Goal: Book appointment/travel/reservation

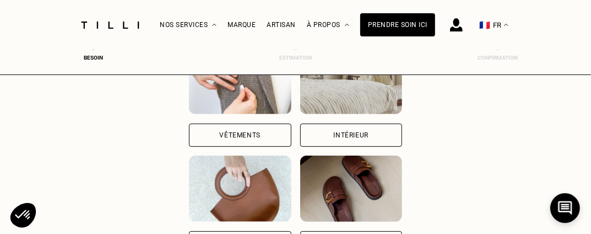
scroll to position [164, 0]
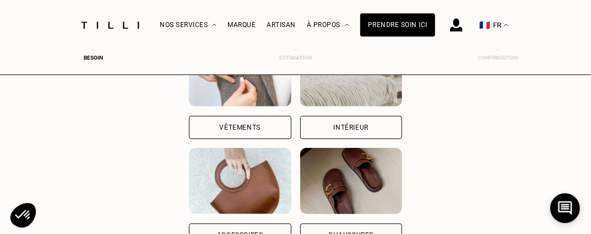
click at [244, 128] on div "Vêtements" at bounding box center [240, 127] width 41 height 7
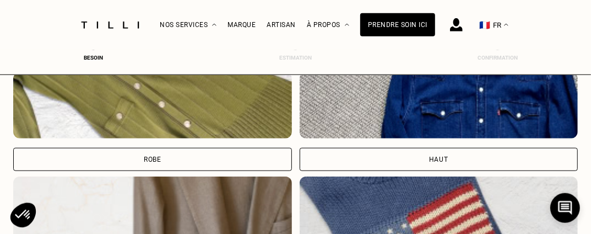
scroll to position [514, 4]
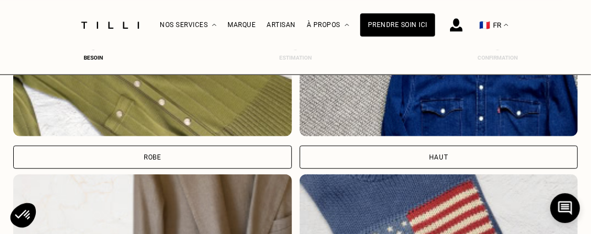
click at [183, 153] on div "Robe" at bounding box center [152, 156] width 279 height 23
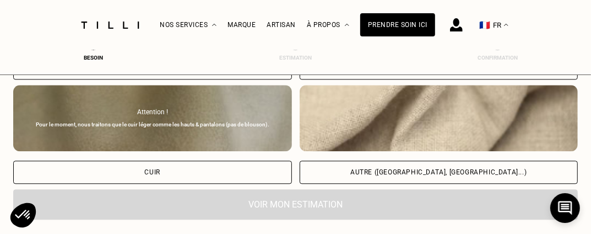
scroll to position [1337, 4]
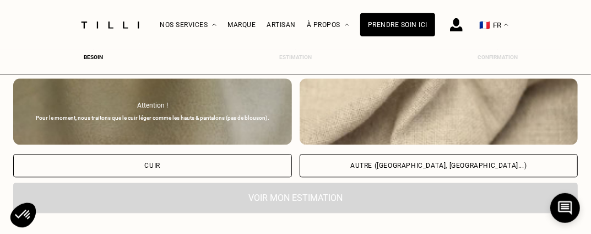
click at [493, 160] on div "Autre ([GEOGRAPHIC_DATA], [GEOGRAPHIC_DATA]...)" at bounding box center [439, 165] width 279 height 23
select select "FR"
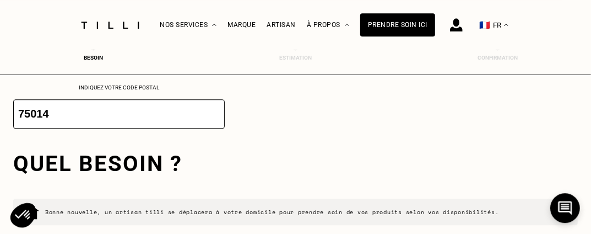
scroll to position [1563, 4]
drag, startPoint x: 591, startPoint y: 150, endPoint x: 593, endPoint y: 166, distance: 16.1
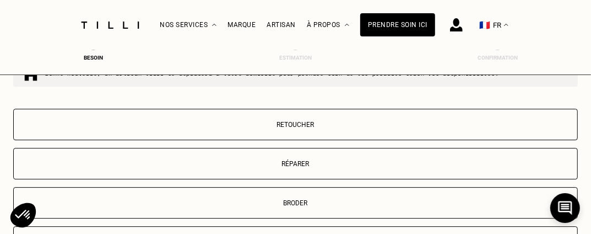
scroll to position [1740, 4]
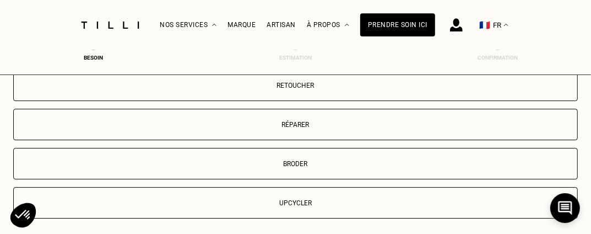
click at [295, 84] on p "Retoucher" at bounding box center [295, 86] width 552 height 8
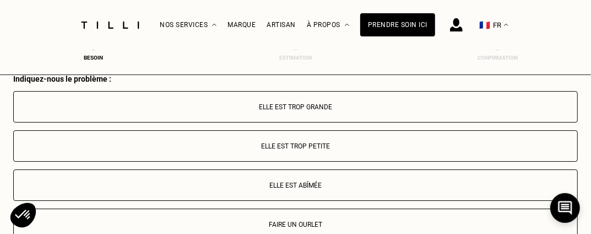
scroll to position [1907, 4]
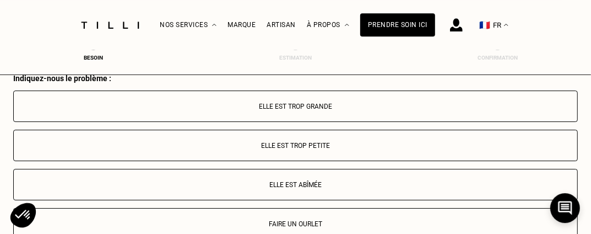
click at [294, 220] on p "Faire un ourlet" at bounding box center [295, 224] width 552 height 8
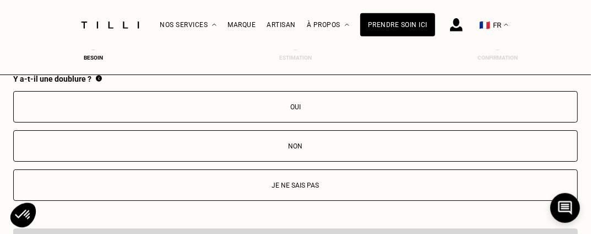
scroll to position [2133, 4]
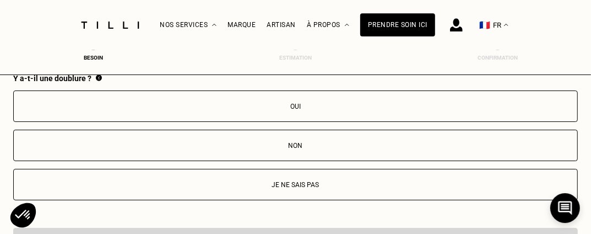
click at [308, 111] on button "Oui" at bounding box center [295, 105] width 565 height 31
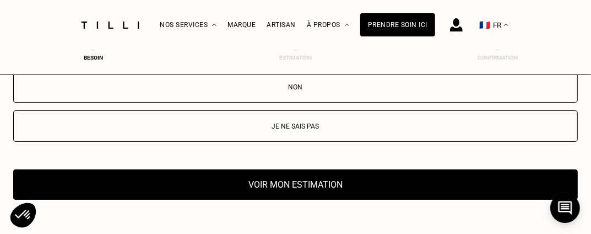
scroll to position [2237, 4]
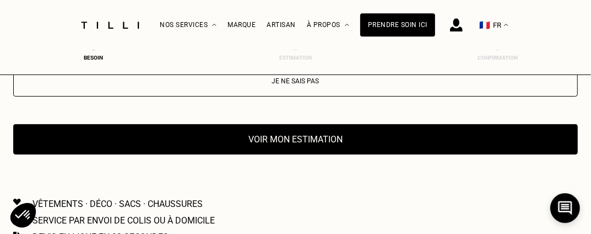
click at [333, 140] on button "Voir mon estimation" at bounding box center [295, 139] width 565 height 30
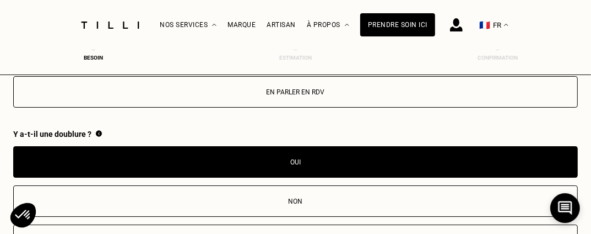
scroll to position [2069, 4]
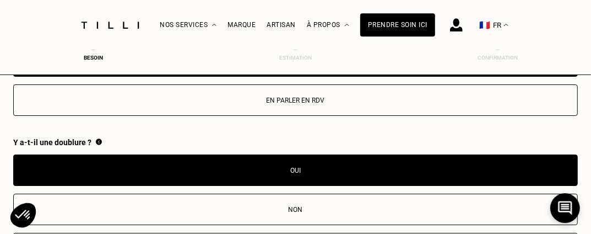
click at [313, 100] on p "En parler en RDV" at bounding box center [295, 100] width 552 height 8
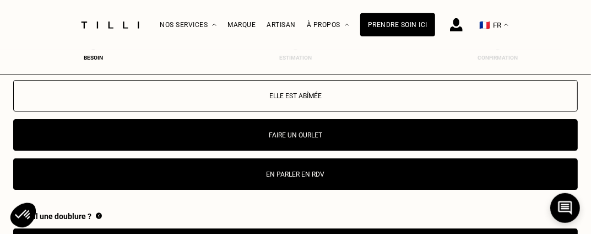
scroll to position [2004, 4]
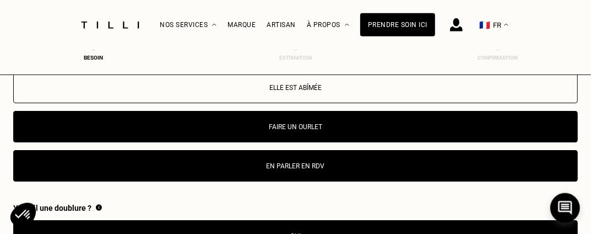
click at [324, 167] on p "En parler en RDV" at bounding box center [295, 166] width 552 height 8
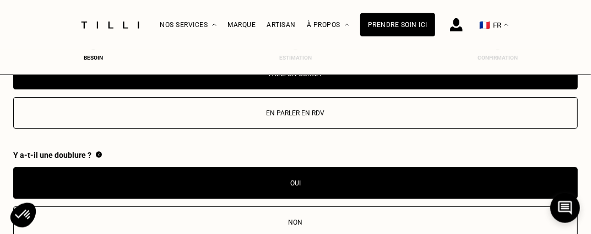
scroll to position [2016, 4]
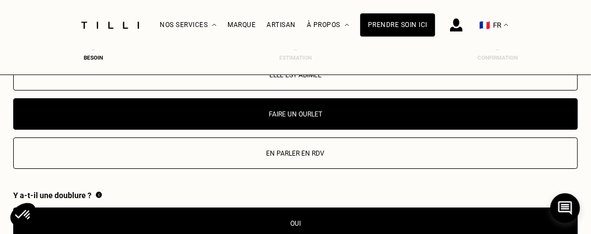
click at [340, 152] on p "En parler en RDV" at bounding box center [295, 153] width 552 height 8
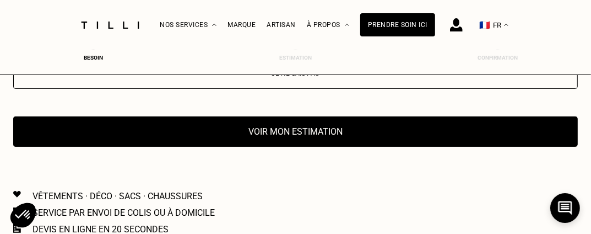
scroll to position [2241, 4]
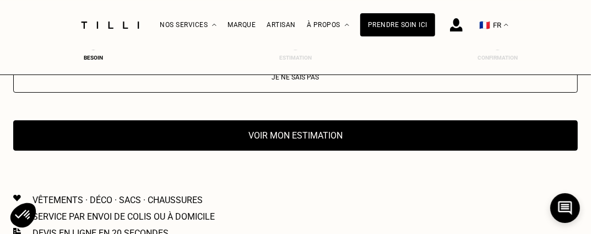
click at [340, 137] on button "Voir mon estimation" at bounding box center [295, 135] width 565 height 30
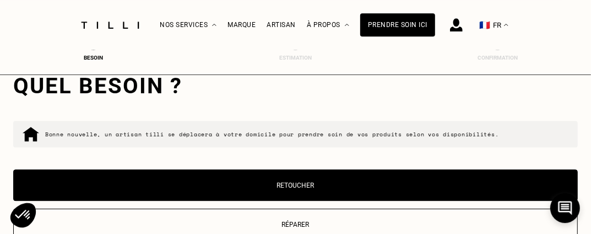
scroll to position [1649, 4]
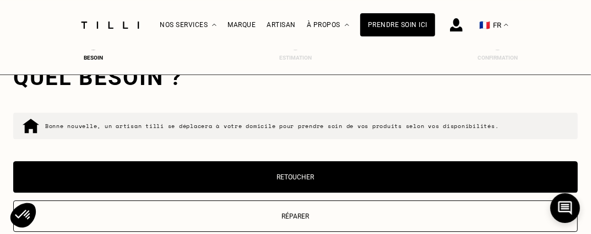
click at [350, 177] on p "Retoucher" at bounding box center [295, 177] width 552 height 8
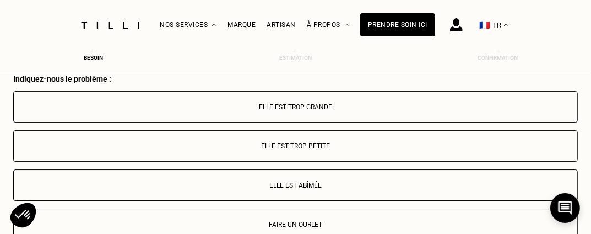
scroll to position [1907, 4]
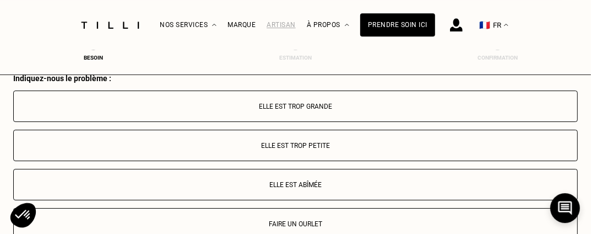
click at [279, 28] on div "Artisan" at bounding box center [281, 25] width 29 height 8
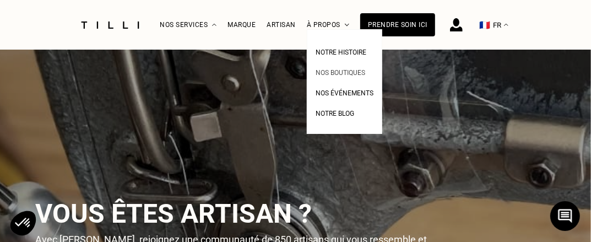
click at [340, 74] on span "Nos boutiques" at bounding box center [341, 73] width 50 height 8
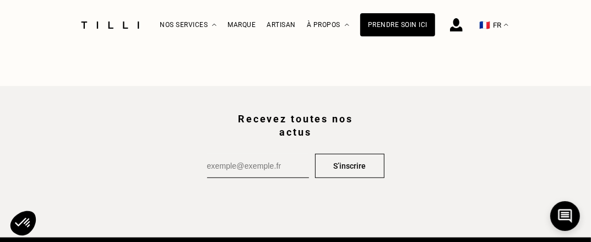
scroll to position [2672, 0]
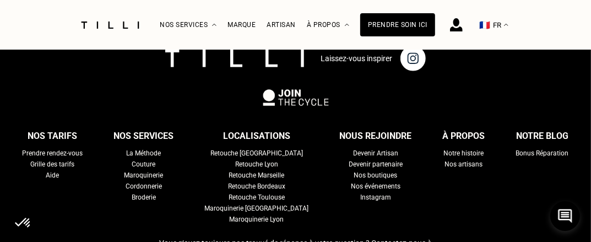
click at [82, 151] on div "Prendre rendez-vous" at bounding box center [53, 153] width 61 height 11
select select "FR"
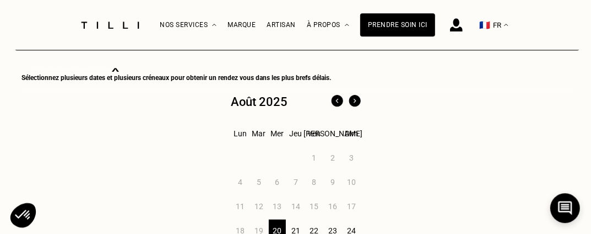
scroll to position [377, 0]
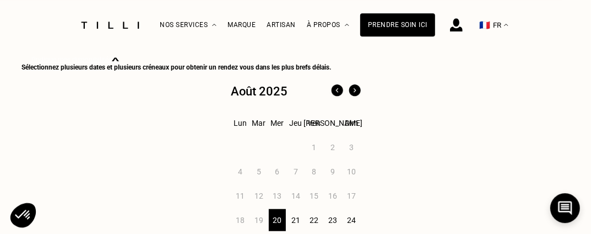
click at [333, 223] on div "23" at bounding box center [332, 220] width 17 height 22
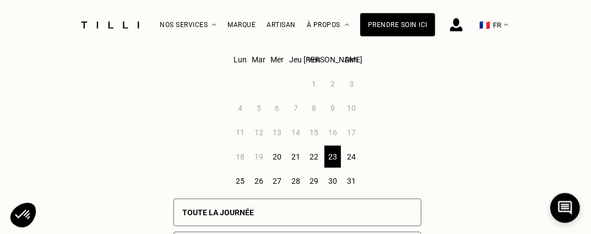
scroll to position [443, 0]
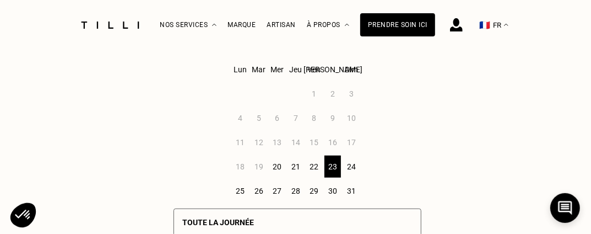
click at [314, 167] on div "22" at bounding box center [314, 166] width 17 height 22
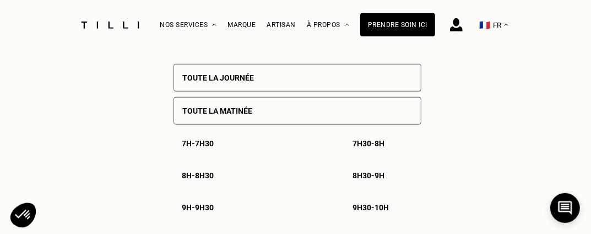
scroll to position [668, 0]
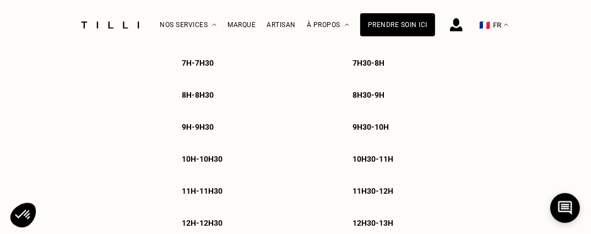
click at [371, 161] on p "10h30 - 11h" at bounding box center [373, 158] width 41 height 9
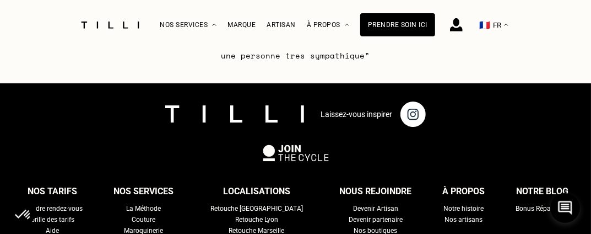
scroll to position [2011, 0]
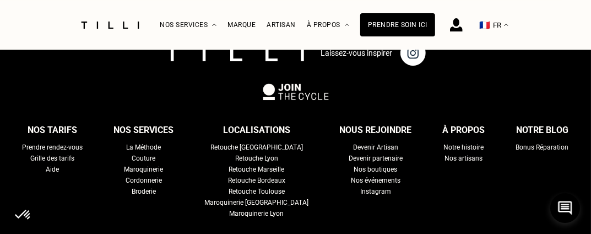
click at [522, 148] on div "Bonus Réparation" at bounding box center [542, 147] width 53 height 11
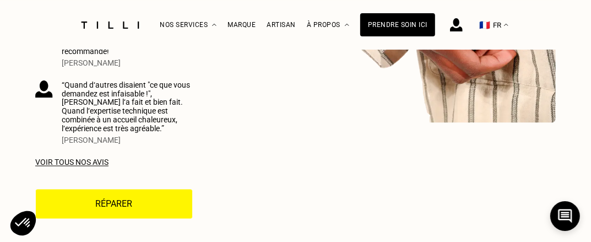
scroll to position [3227, 0]
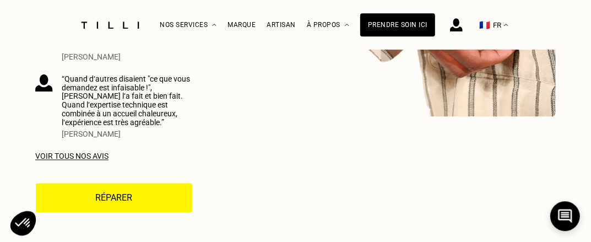
click at [72, 151] on div "Voir tous nos avis" at bounding box center [114, 155] width 158 height 9
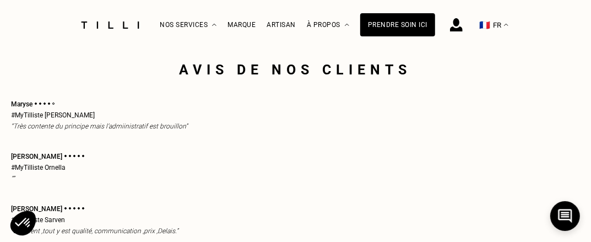
scroll to position [3047, 0]
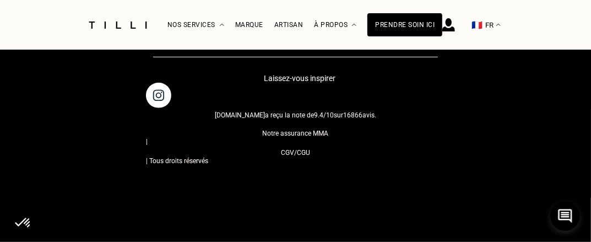
select select "FR"
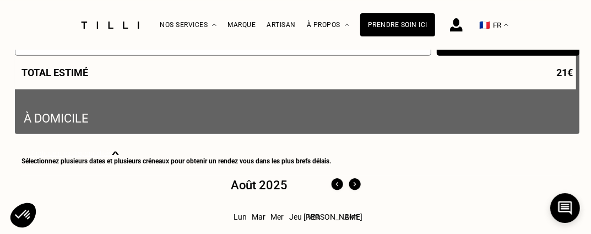
scroll to position [335, 0]
